Goal: Transaction & Acquisition: Purchase product/service

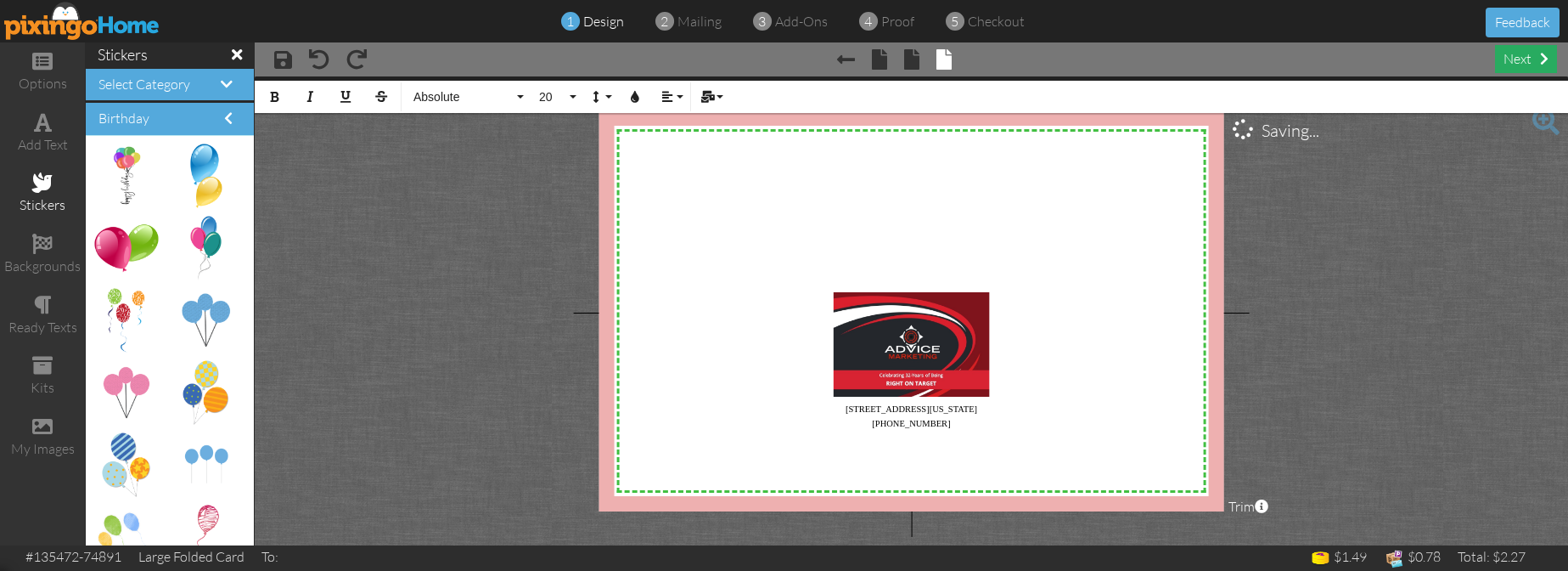
click at [1520, 57] on div "next" at bounding box center [1526, 59] width 62 height 28
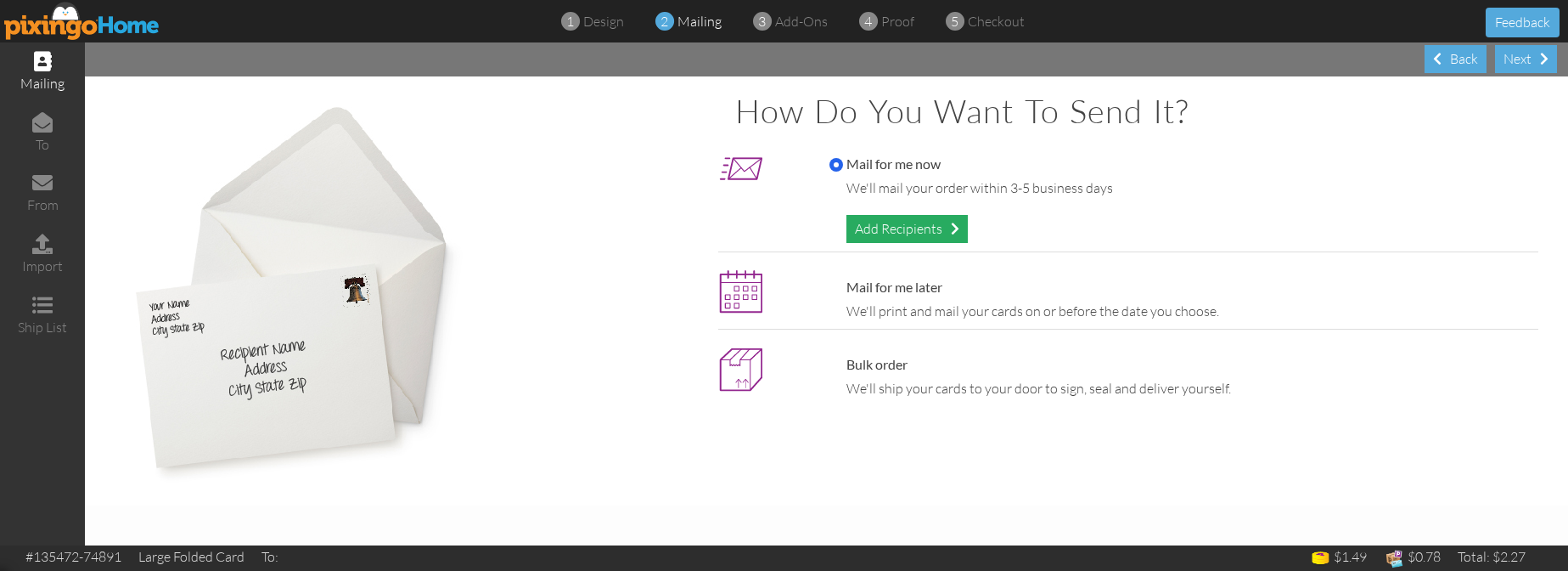
click at [923, 229] on div "Add Recipients" at bounding box center [907, 229] width 122 height 28
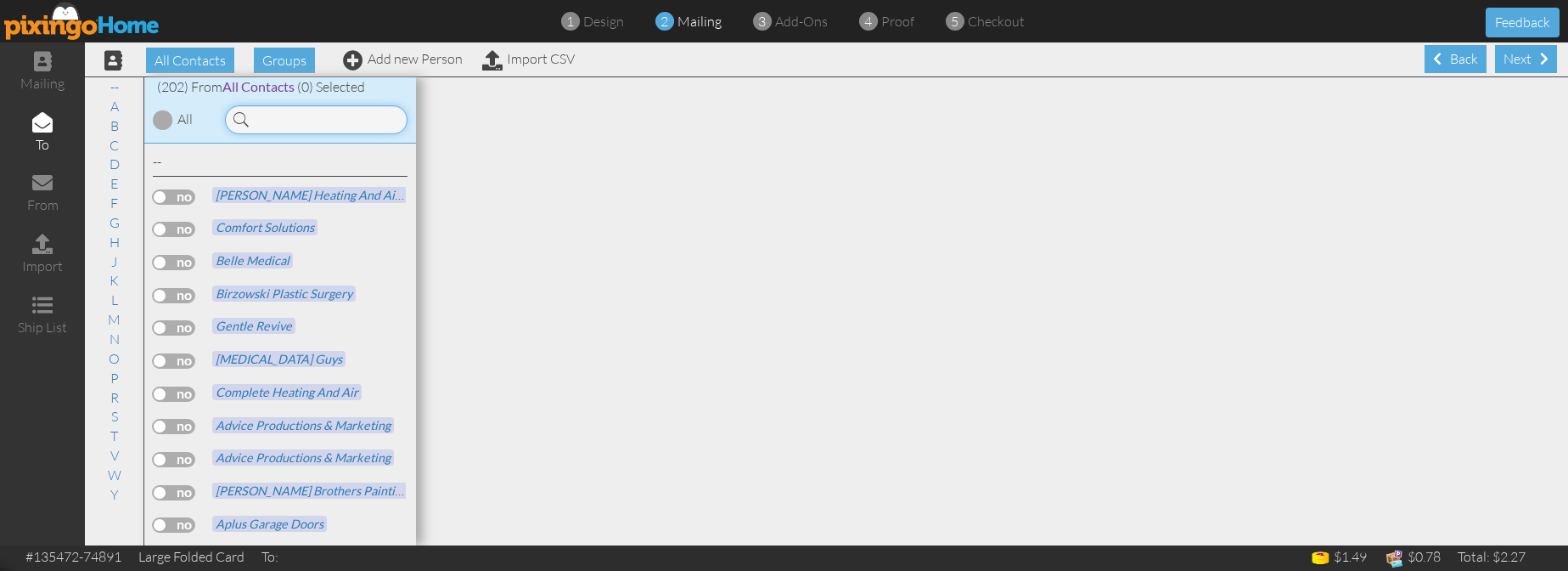
click at [271, 117] on input at bounding box center [316, 119] width 182 height 29
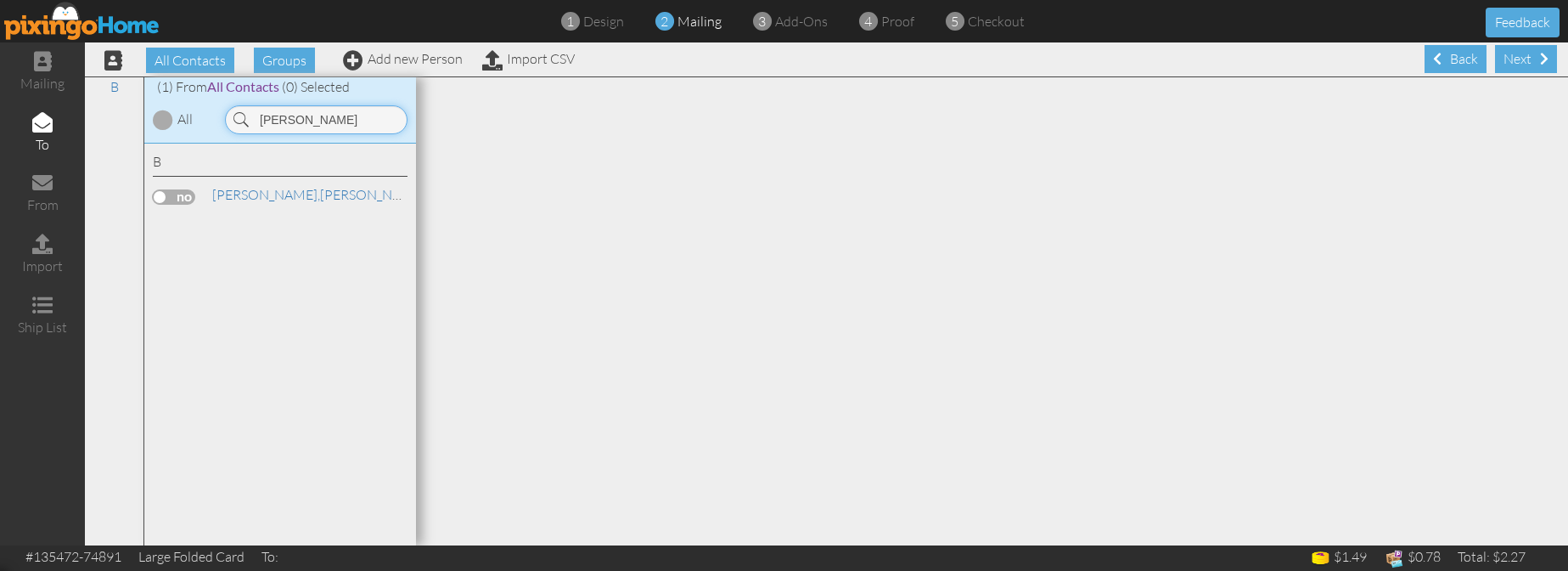
type input "[PERSON_NAME]"
click at [169, 198] on label at bounding box center [174, 196] width 42 height 15
click at [0, 0] on input "checkbox" at bounding box center [0, 0] width 0 height 0
click at [1480, 61] on div "All Contacts Groups Add new Person Import CSV Next Back" at bounding box center [826, 59] width 1483 height 34
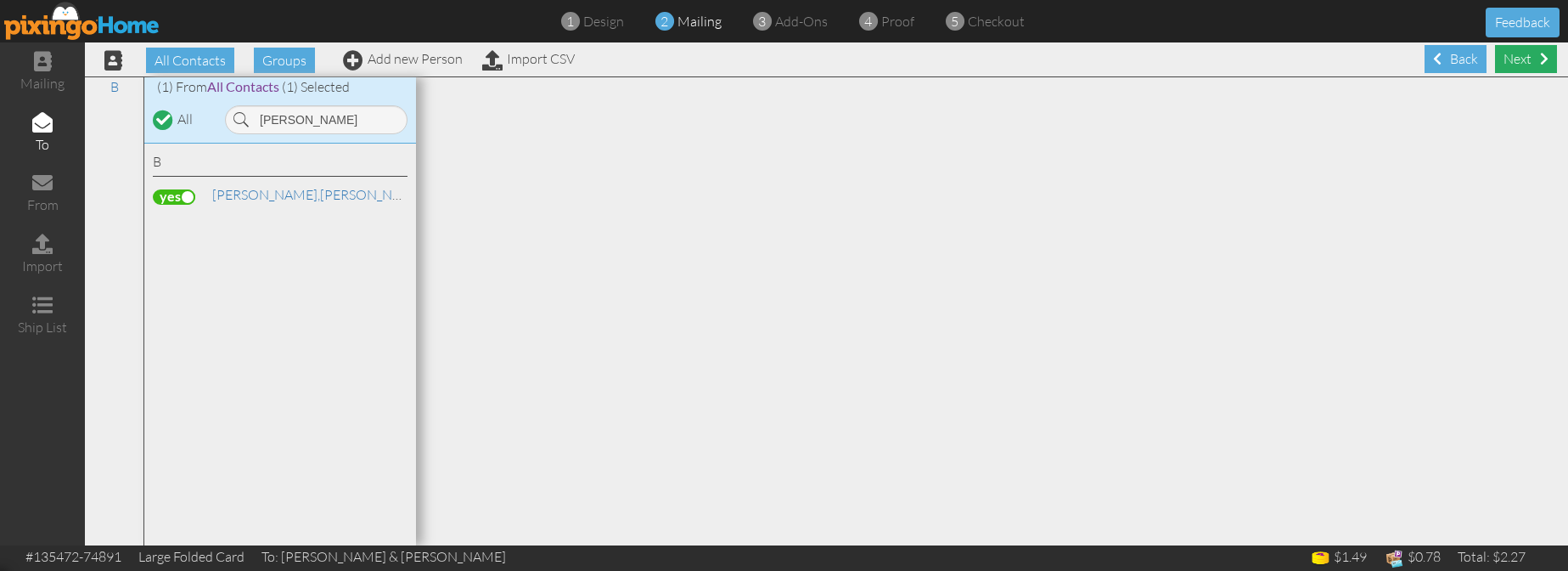
click at [1515, 60] on div "Next" at bounding box center [1526, 59] width 62 height 28
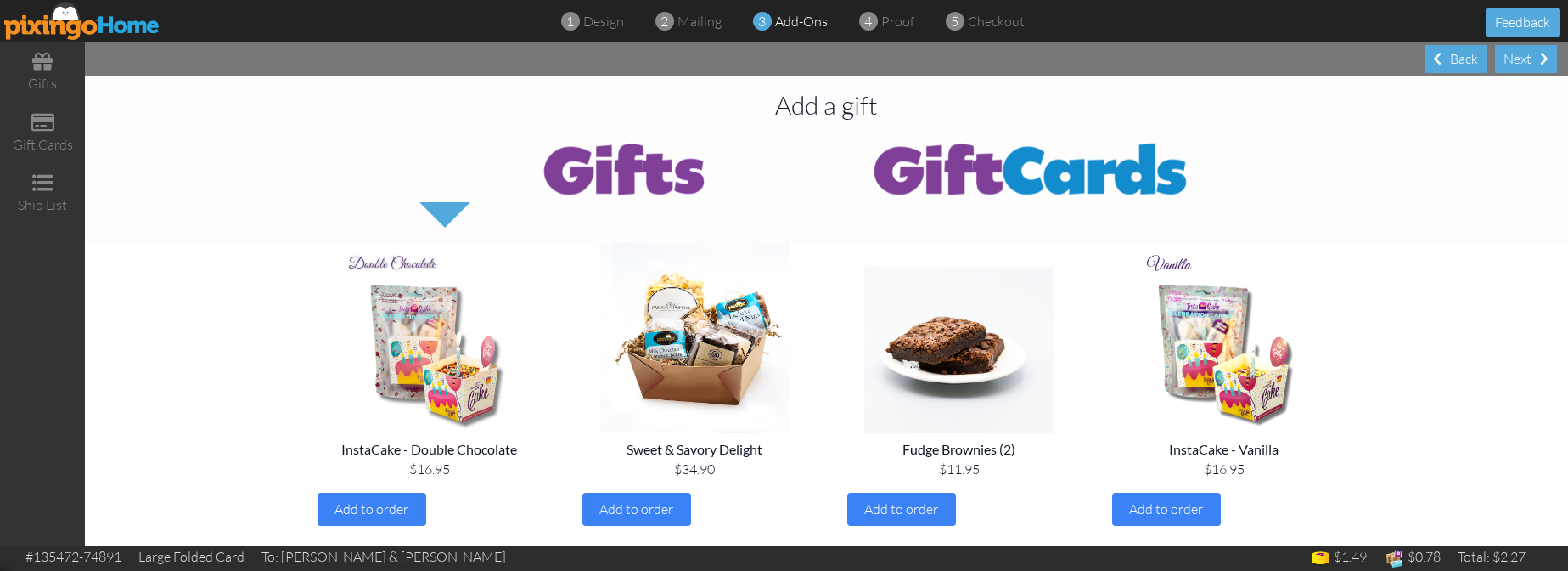
click at [1008, 174] on img at bounding box center [1030, 168] width 407 height 68
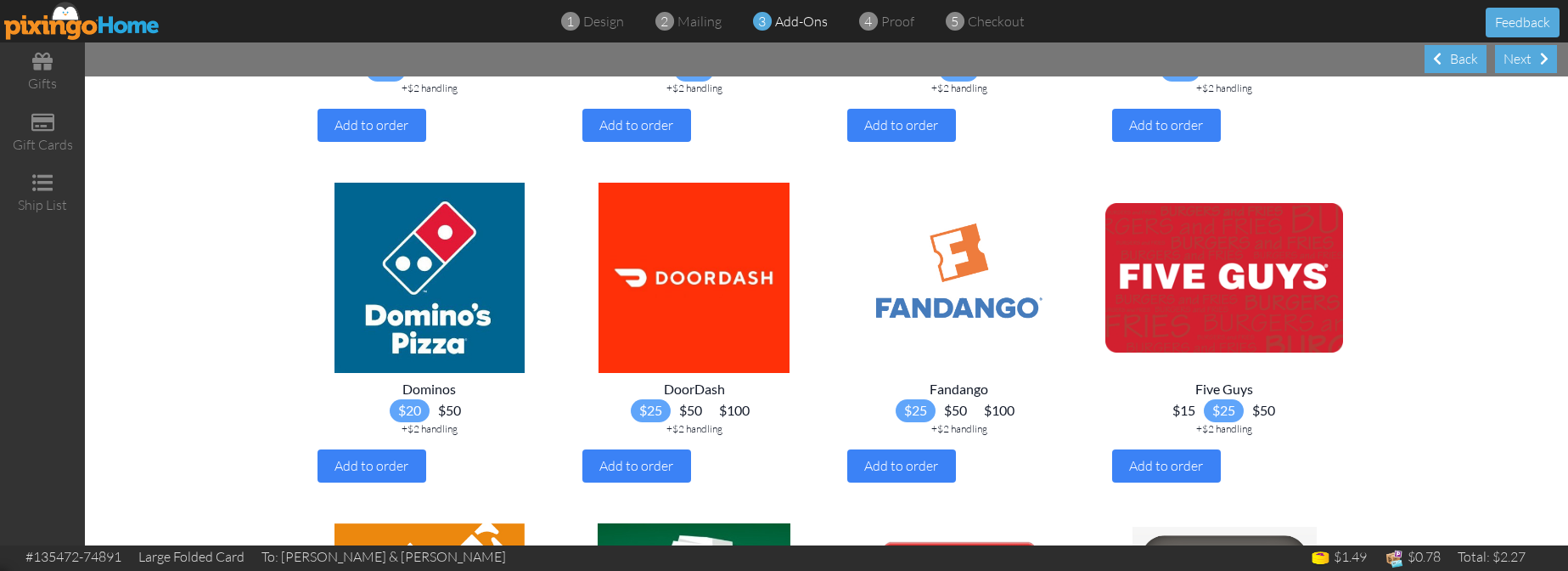
scroll to position [780, 0]
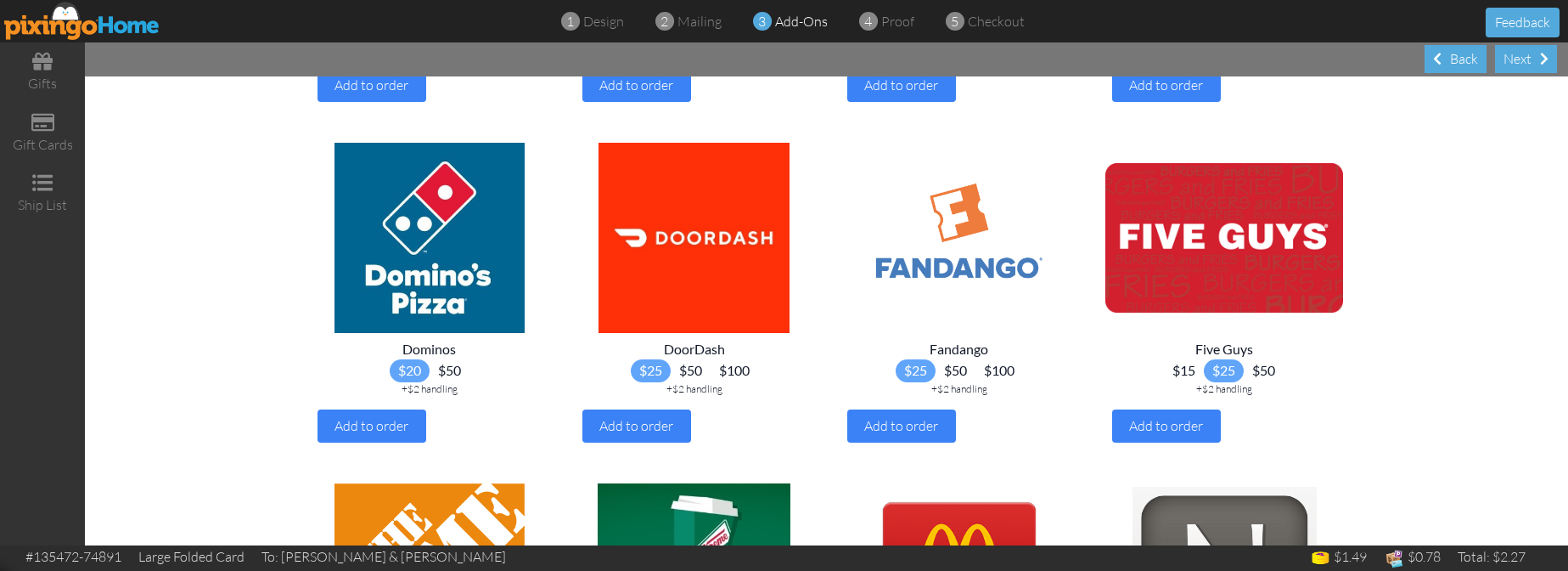
click at [948, 382] on span "$50" at bounding box center [956, 370] width 40 height 23
click at [901, 434] on span "Add to order" at bounding box center [901, 425] width 74 height 17
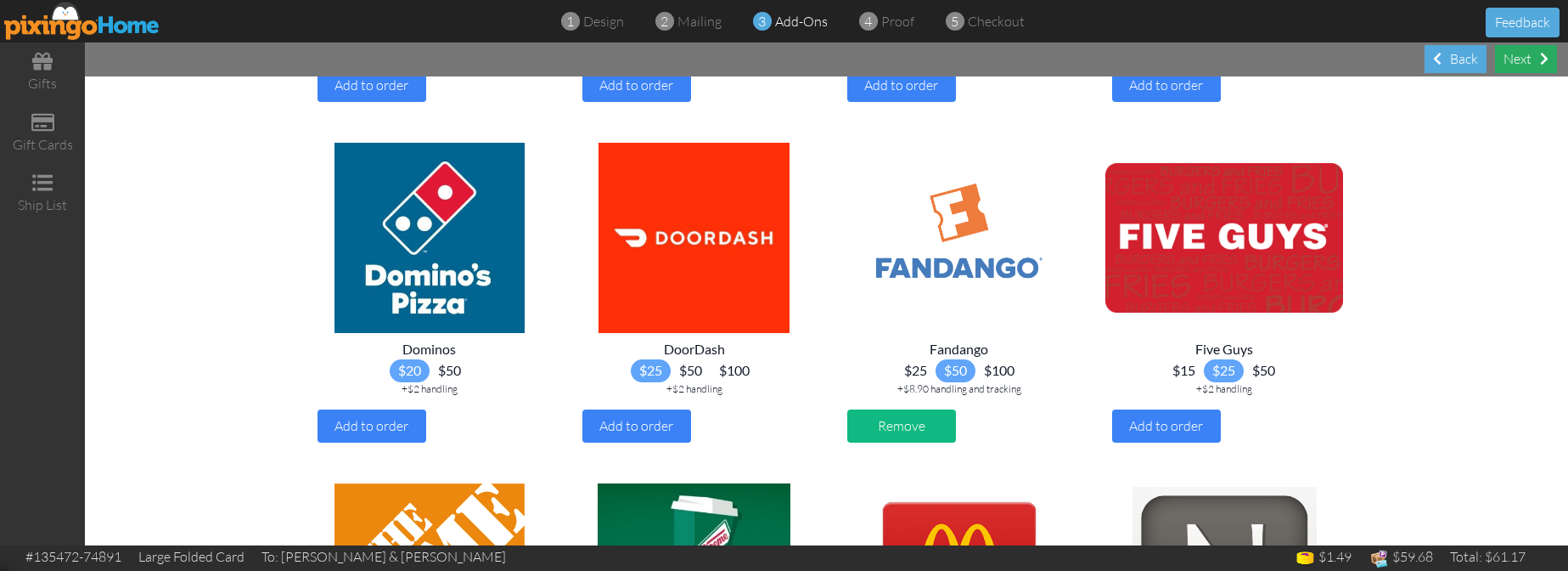
click at [1529, 57] on div "Next" at bounding box center [1526, 59] width 62 height 28
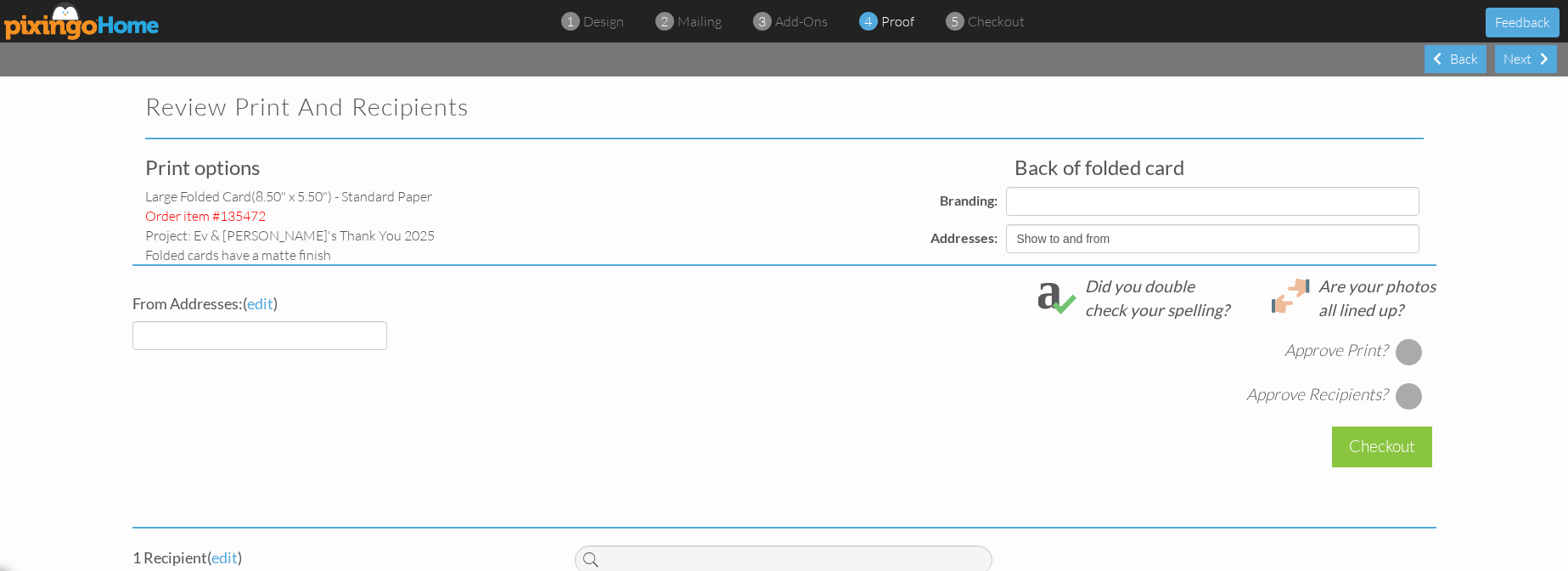
select select "object:4321"
select select "object:4327"
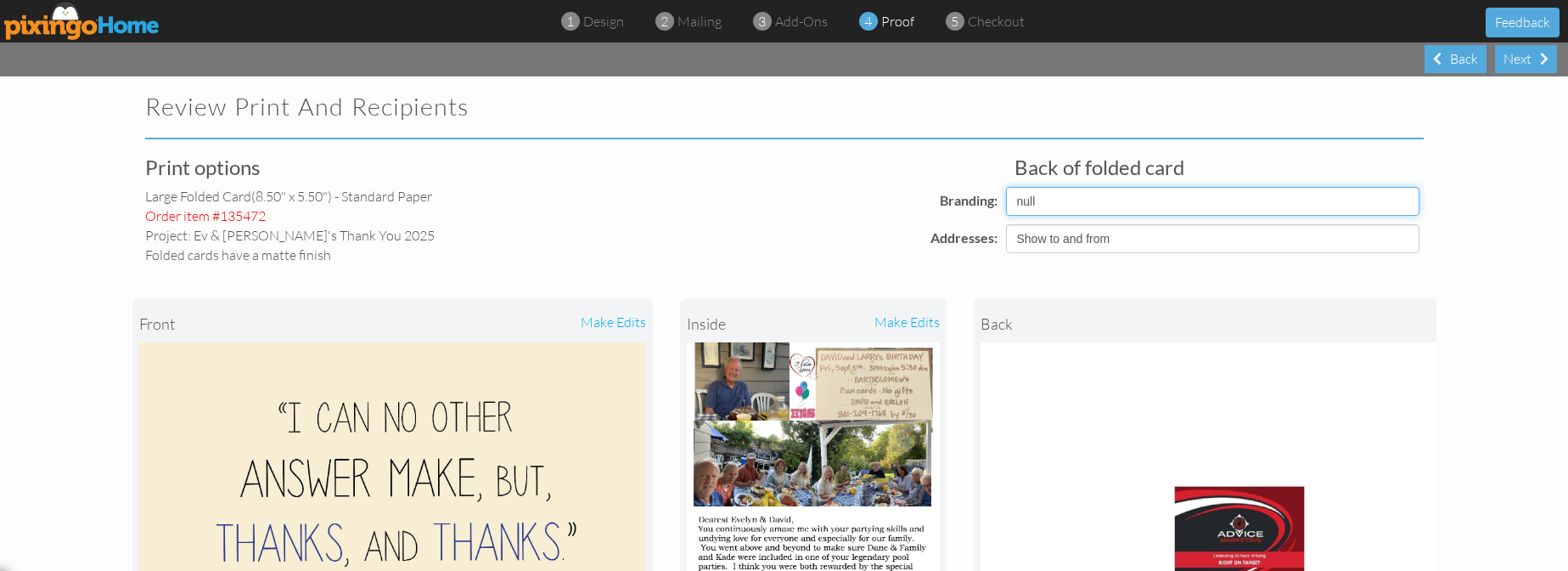
click at [1402, 201] on select "Pixingo Default Profile" at bounding box center [1213, 201] width 413 height 29
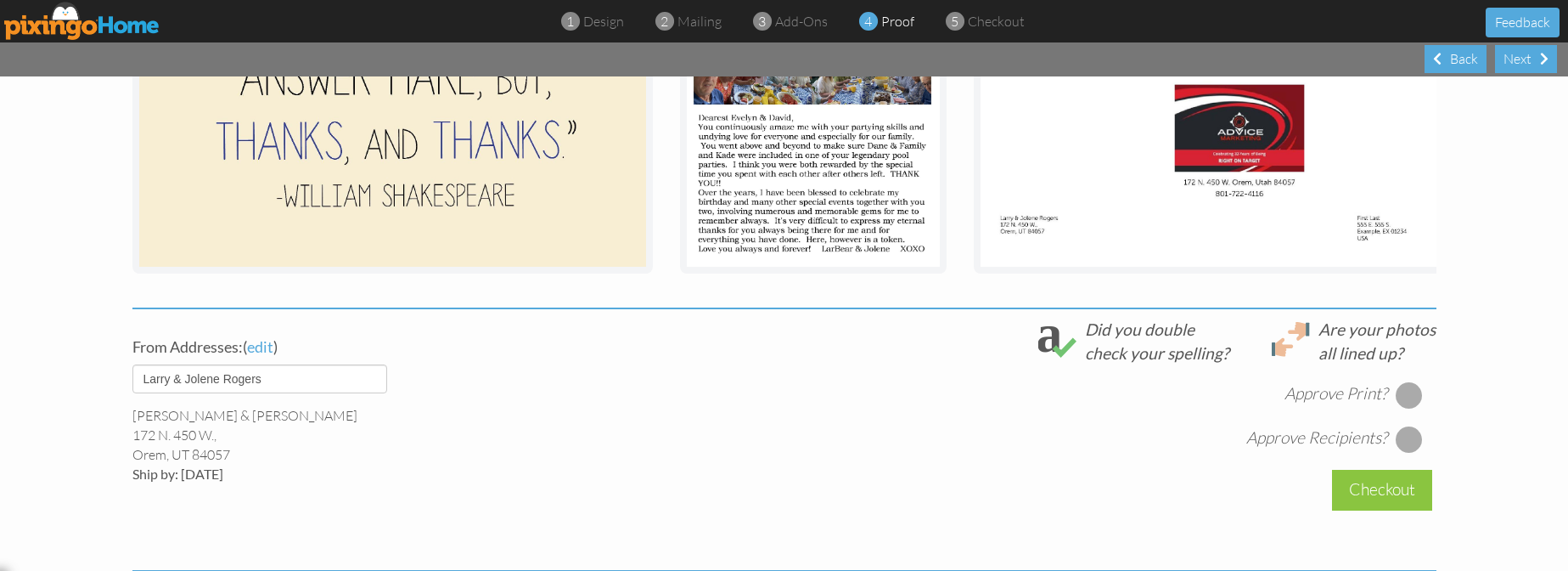
scroll to position [405, 0]
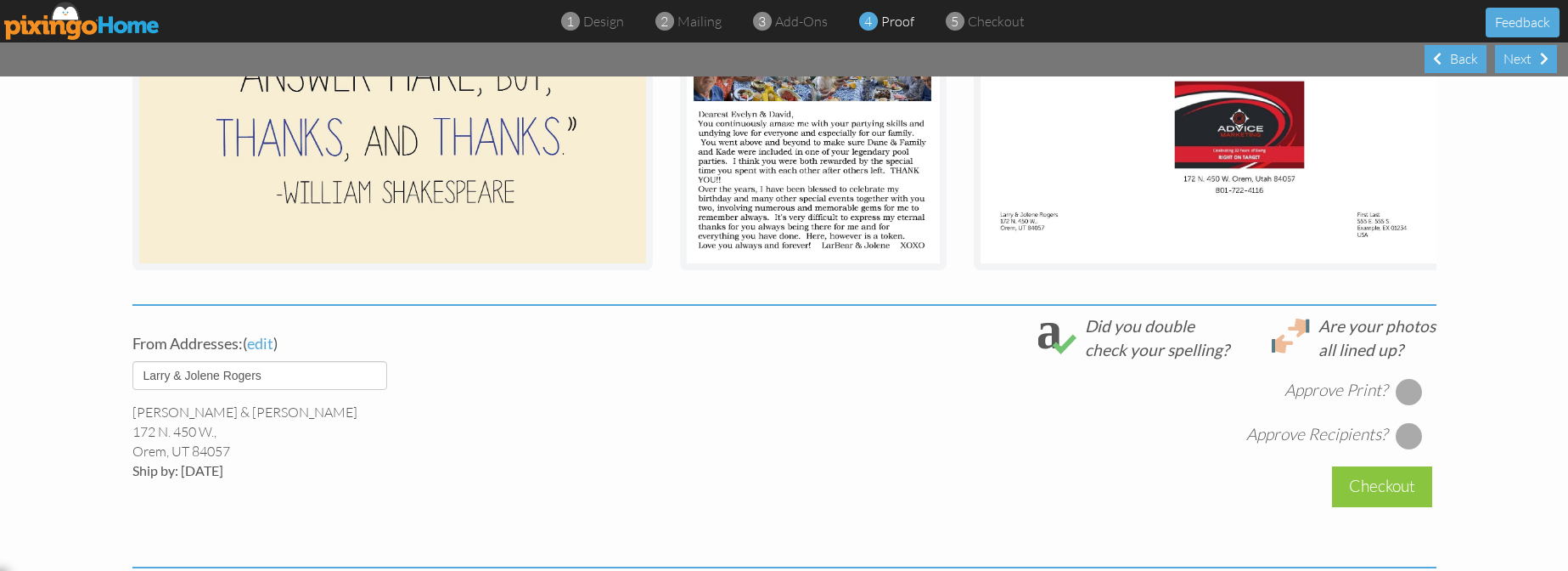
click at [1400, 403] on div at bounding box center [1409, 391] width 27 height 27
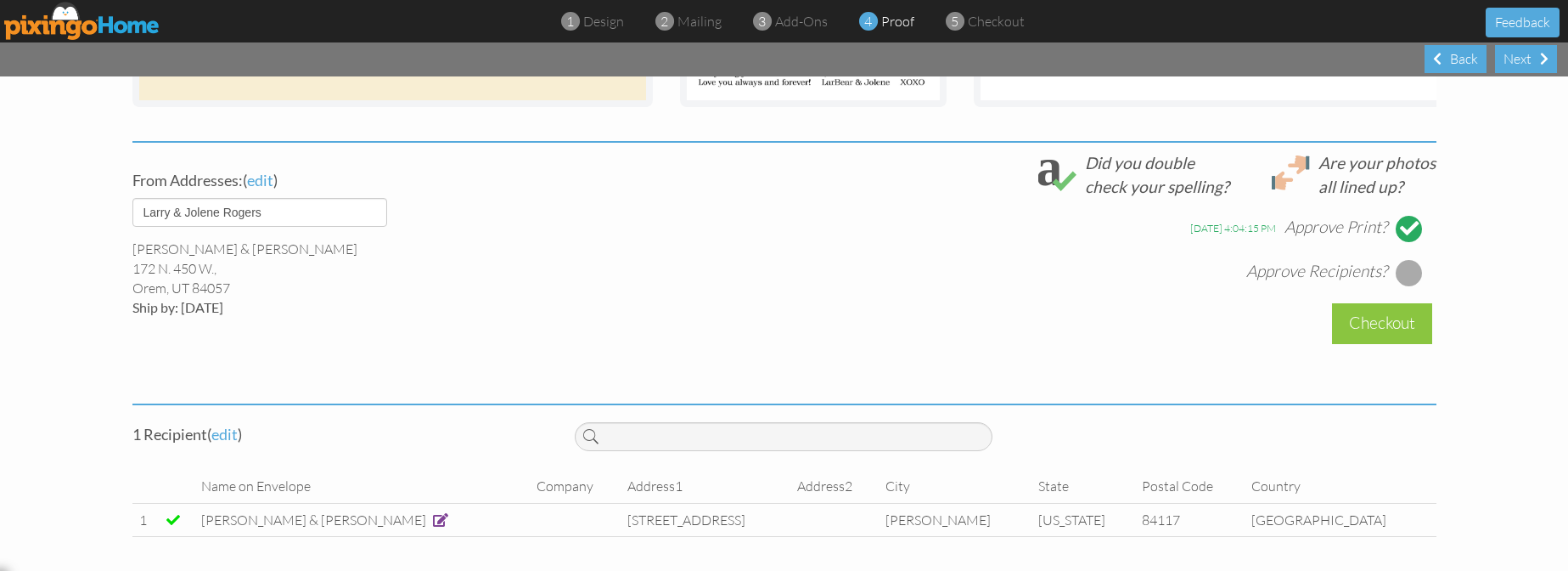
scroll to position [578, 0]
click at [1408, 275] on div at bounding box center [1409, 272] width 27 height 27
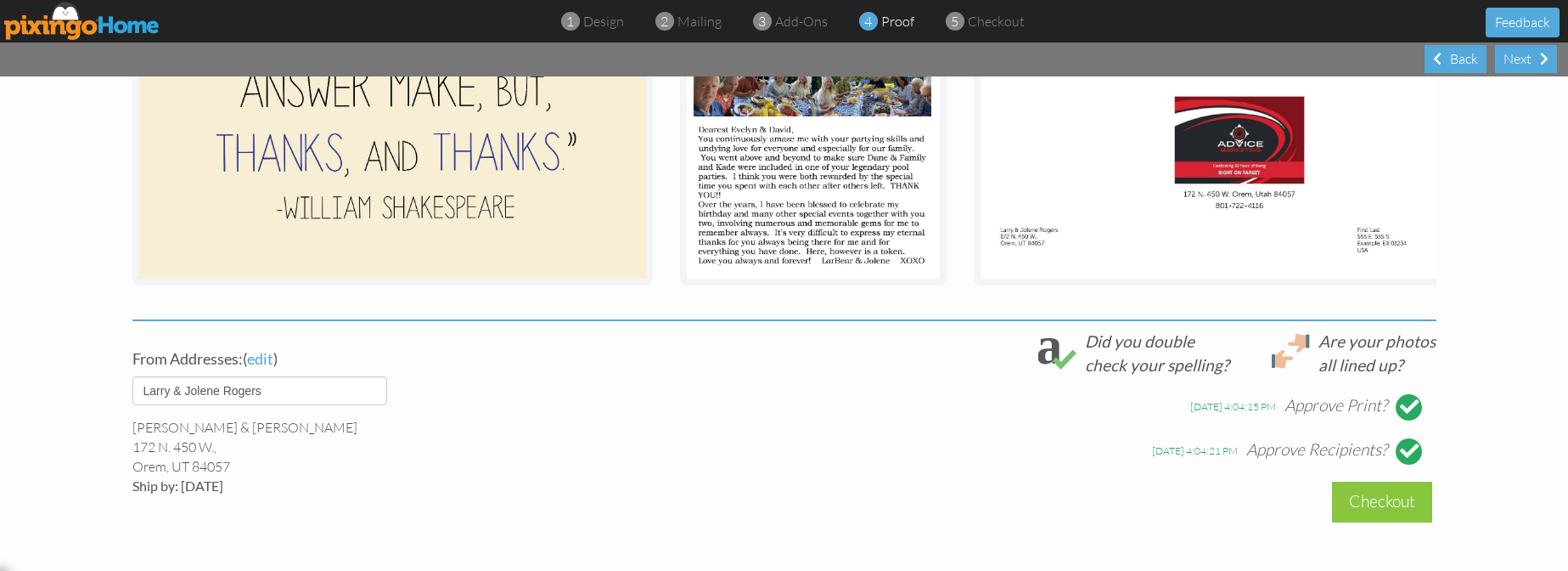
scroll to position [581, 0]
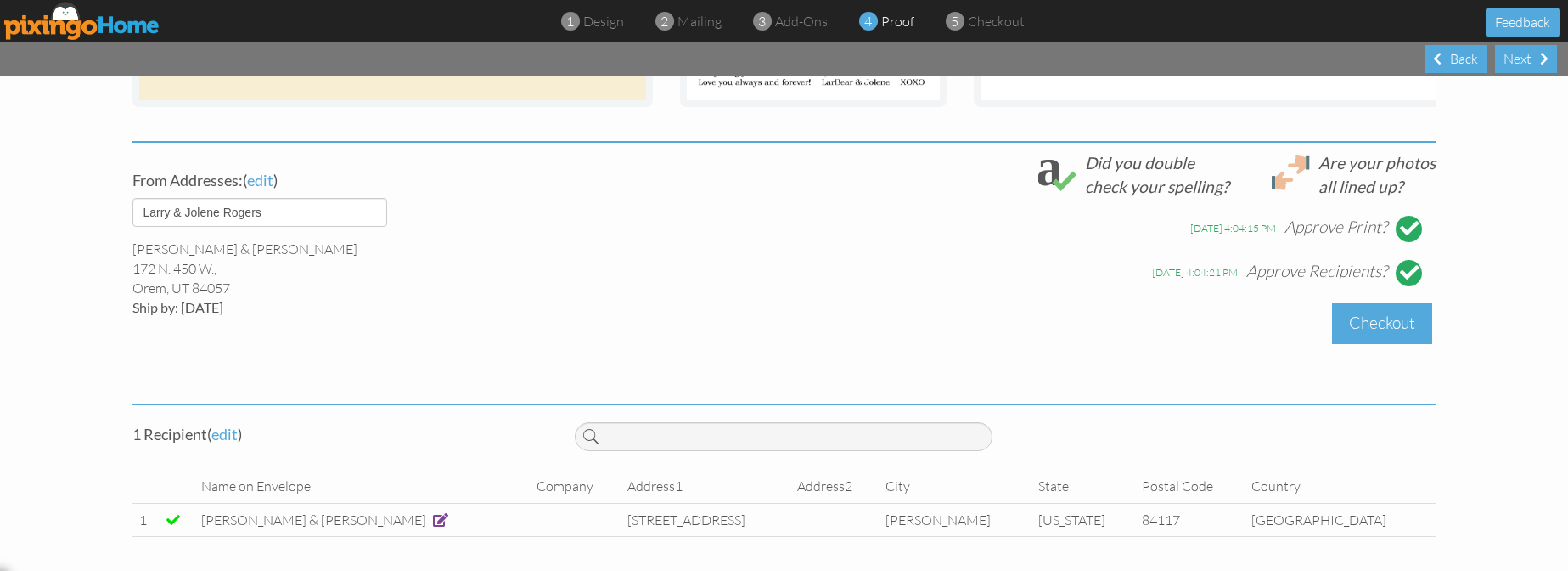
click at [1394, 324] on div "Checkout" at bounding box center [1382, 323] width 100 height 40
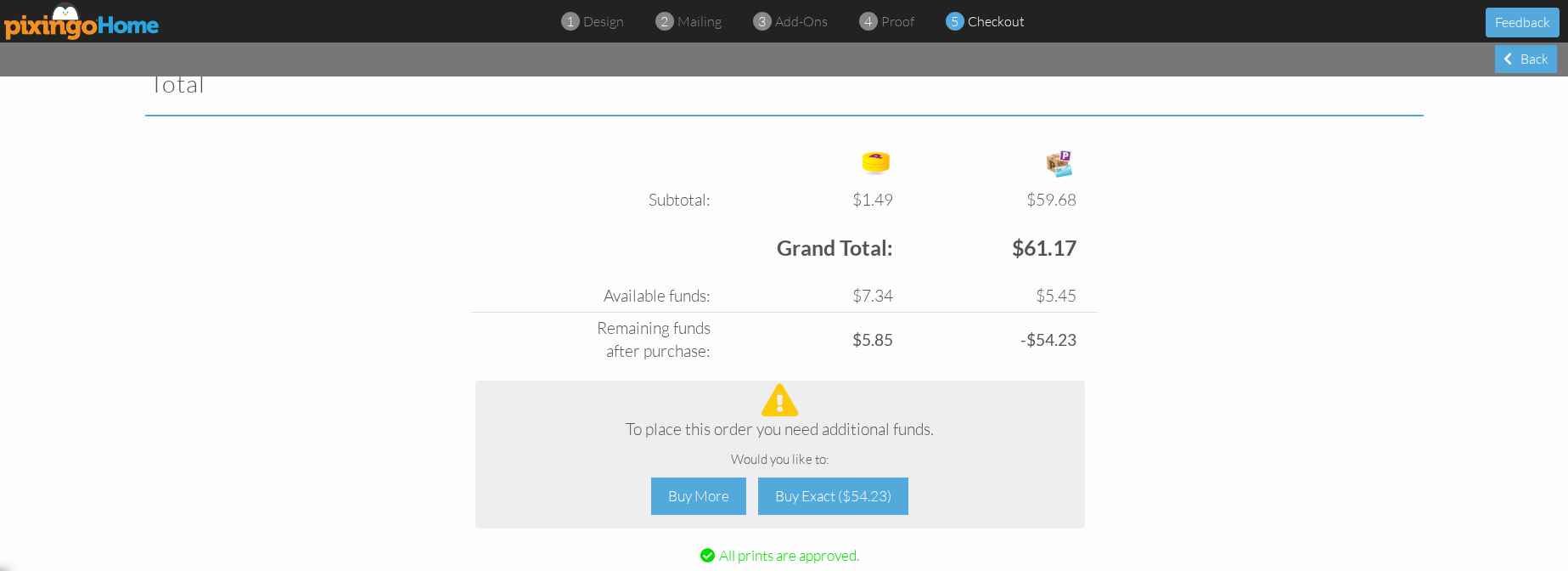
scroll to position [587, 0]
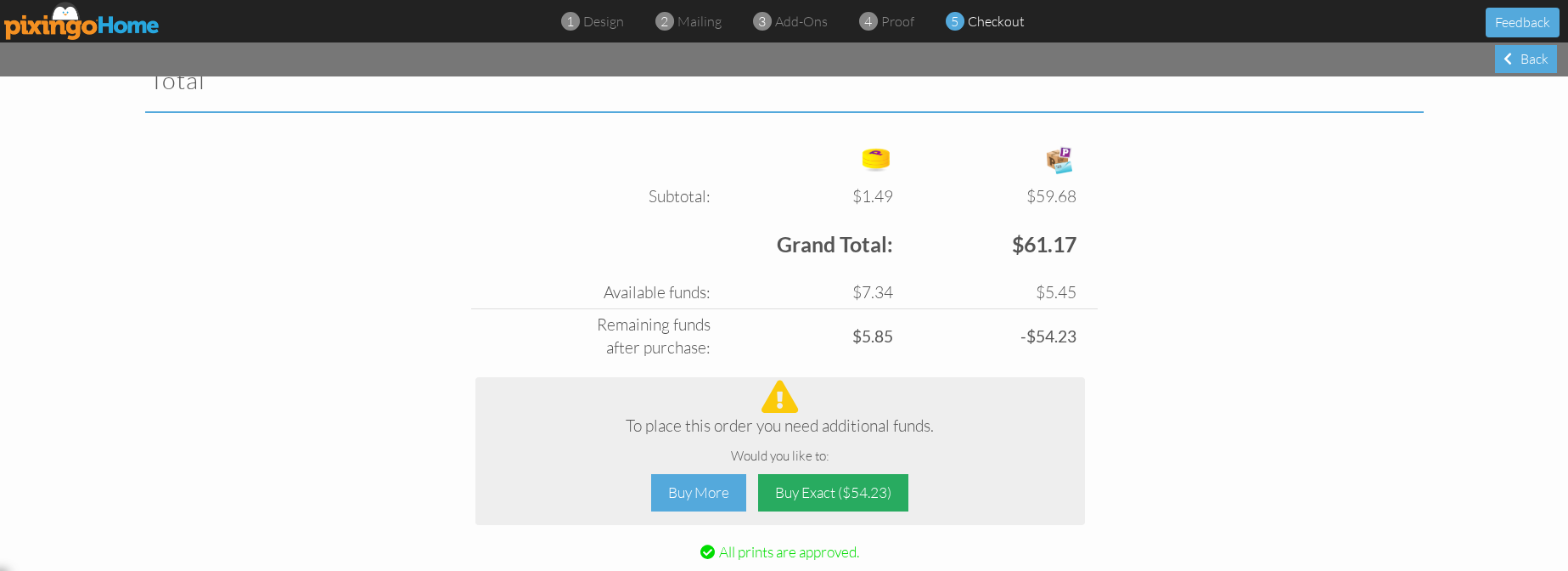
click at [803, 495] on div "Buy Exact ($54.23)" at bounding box center [833, 493] width 151 height 39
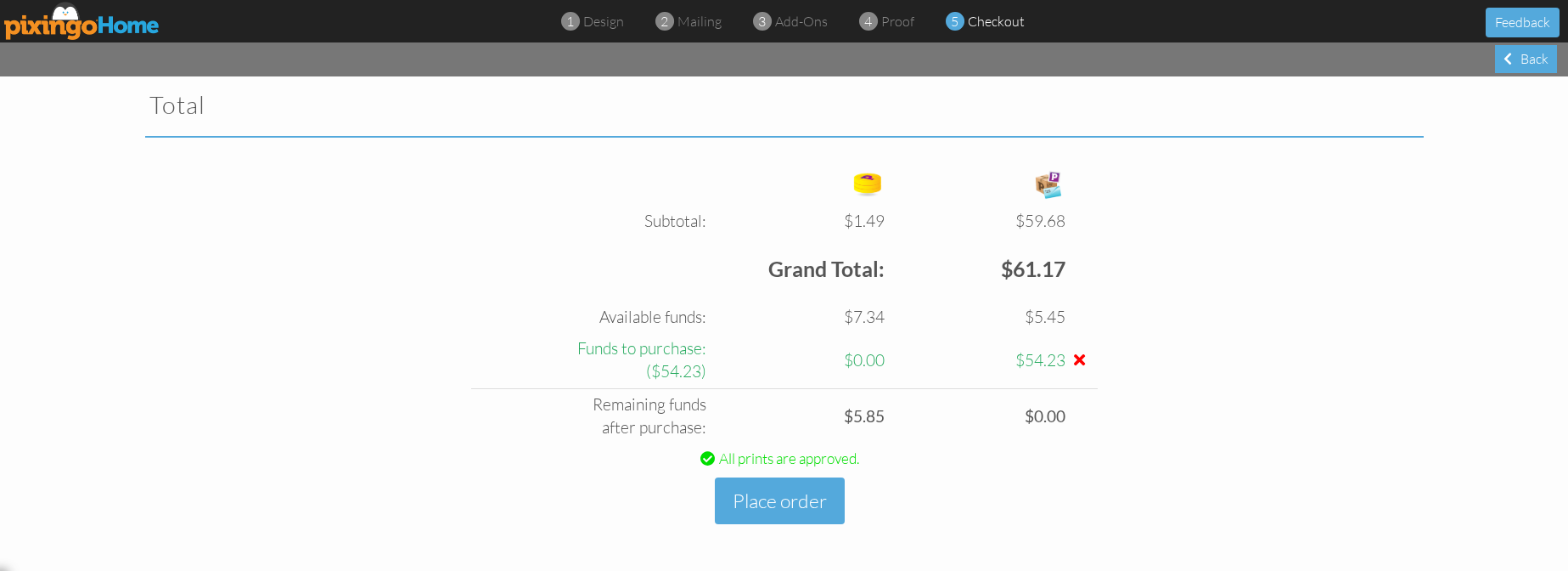
scroll to position [562, 0]
click at [789, 504] on button "Place order" at bounding box center [779, 500] width 130 height 46
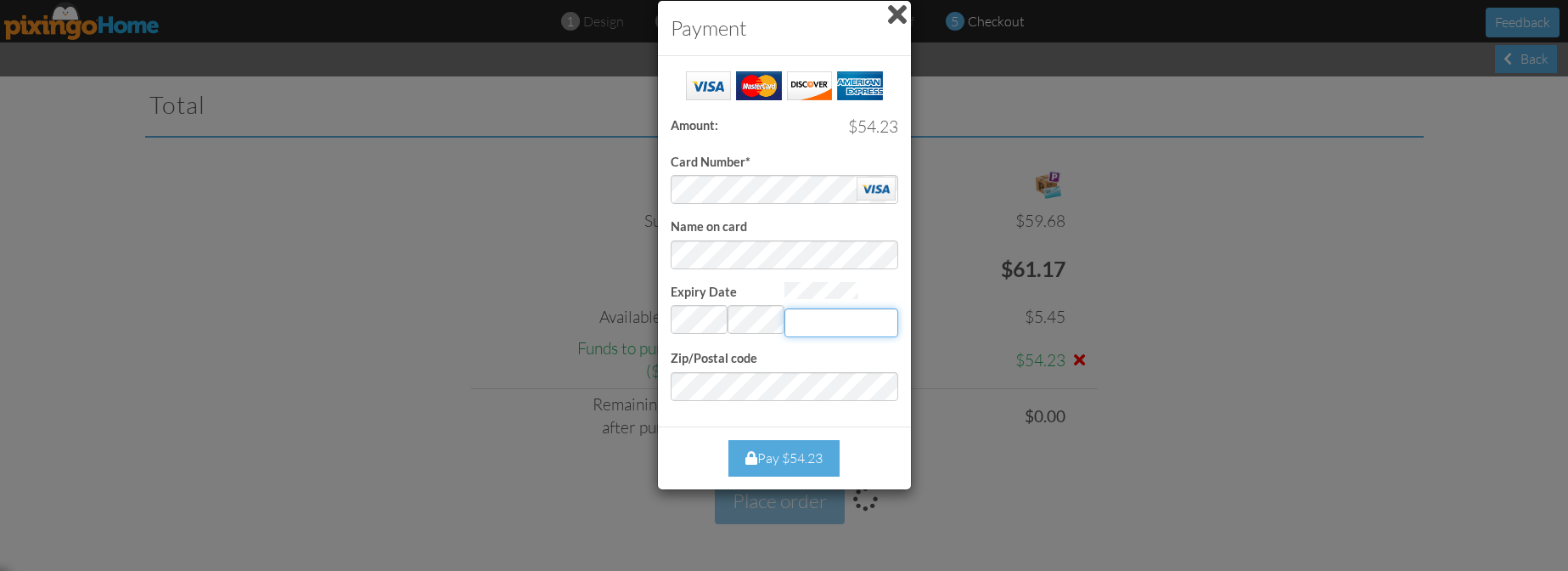
click at [824, 321] on input "Expiry Date" at bounding box center [841, 322] width 114 height 29
type input "592"
click at [796, 455] on div "Pay $54.23" at bounding box center [784, 458] width 111 height 37
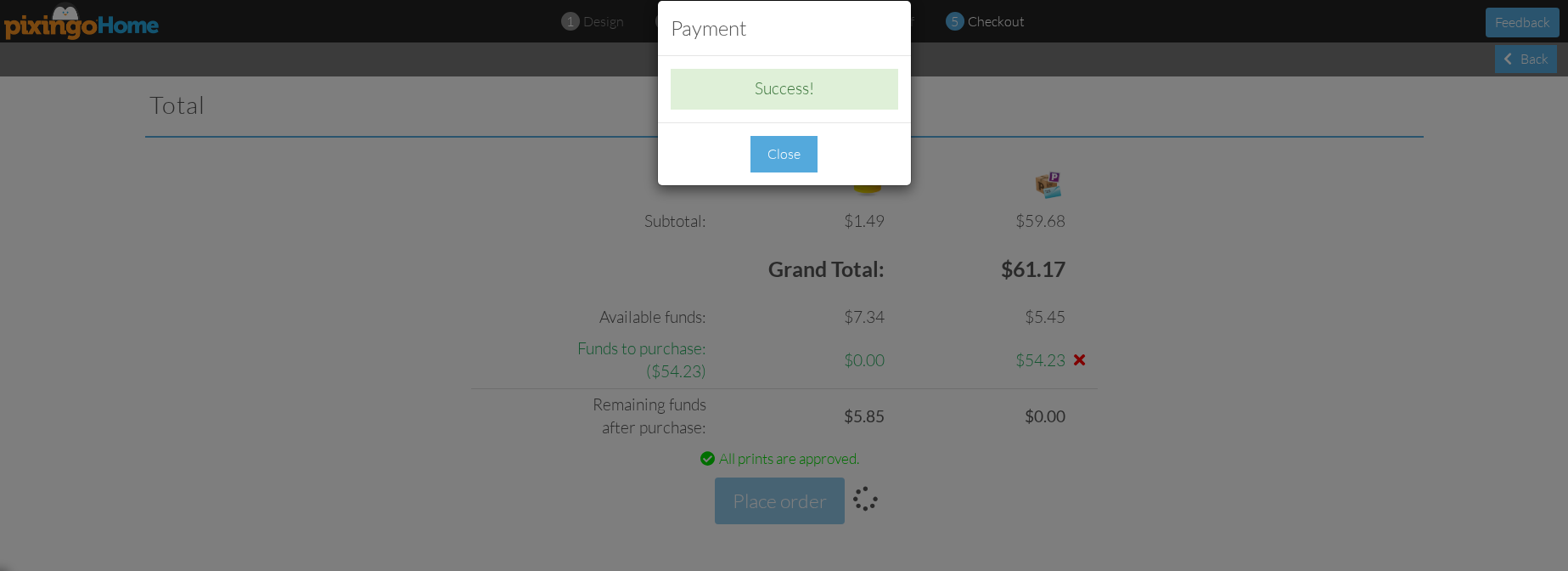
click at [774, 156] on div "Close" at bounding box center [784, 154] width 67 height 37
